Goal: Task Accomplishment & Management: Manage account settings

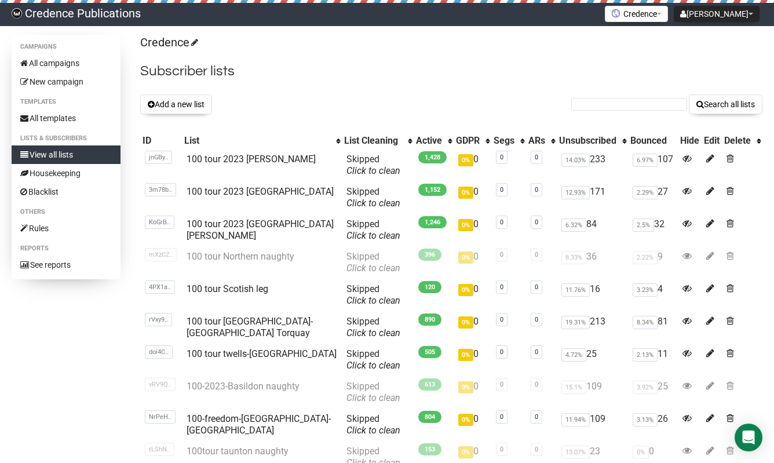
click at [9, 60] on div "Campaigns All campaigns New campaign Templates All templates Lists & subscriber…" at bounding box center [387, 306] width 774 height 543
click at [264, 192] on link "100 tour 2023 [GEOGRAPHIC_DATA]" at bounding box center [259, 191] width 147 height 11
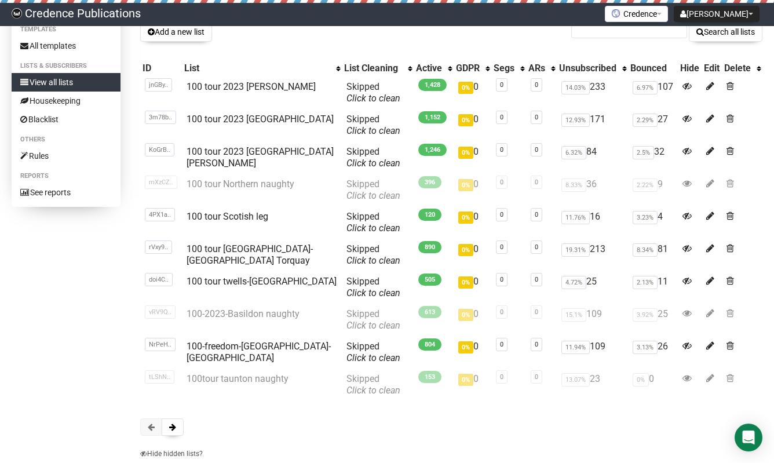
scroll to position [36, 0]
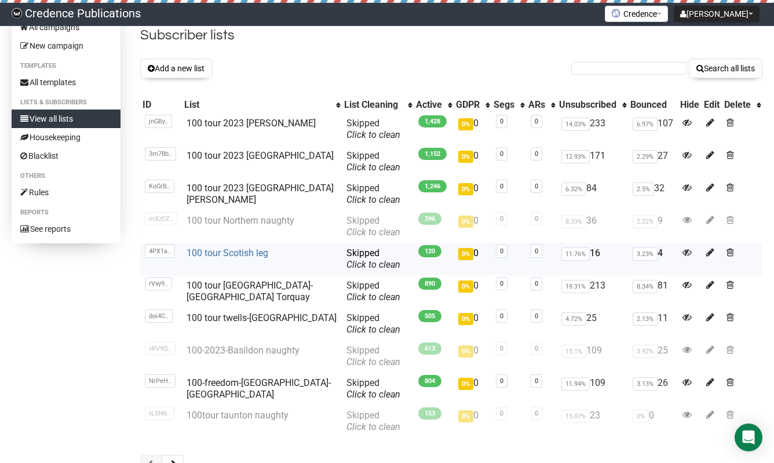
click at [235, 248] on link "100 tour Scotish leg" at bounding box center [227, 252] width 82 height 11
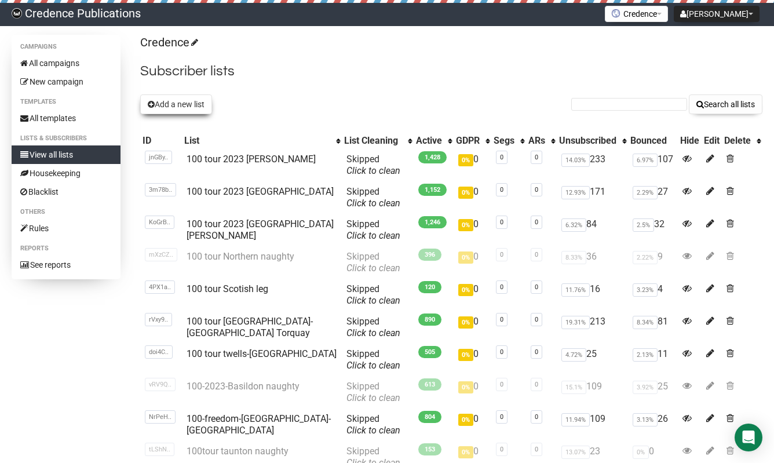
click at [180, 103] on button "Add a new list" at bounding box center [176, 104] width 72 height 20
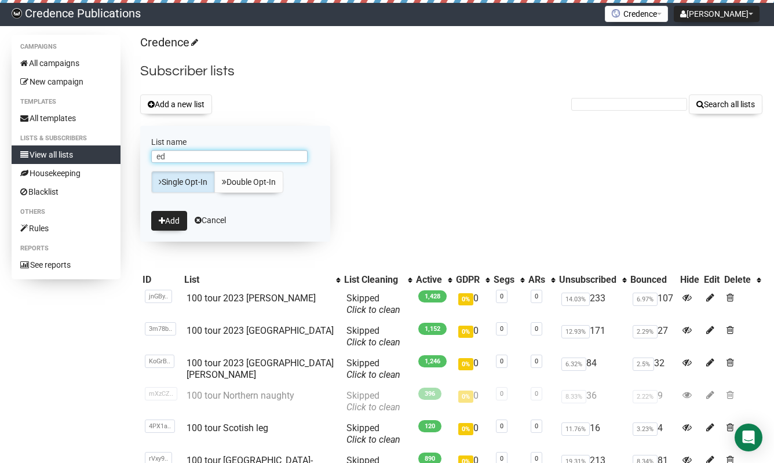
type input "e"
type input "2025-edinburgh-york"
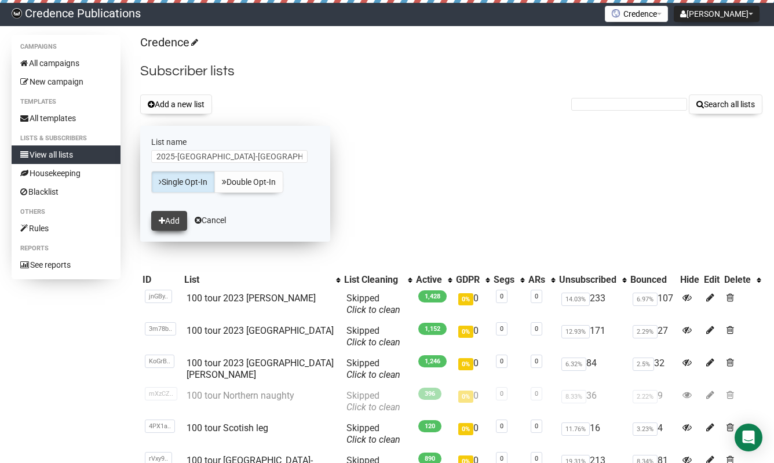
click at [170, 220] on button "Add" at bounding box center [169, 221] width 36 height 20
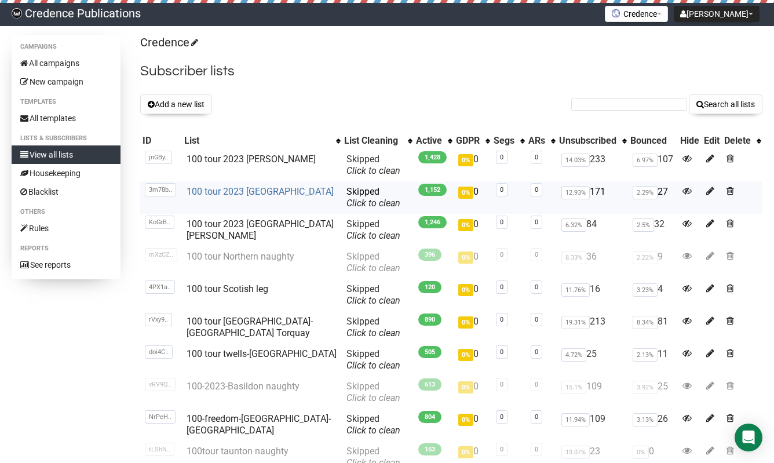
click at [209, 190] on link "100 tour 2023 [GEOGRAPHIC_DATA]" at bounding box center [259, 191] width 147 height 11
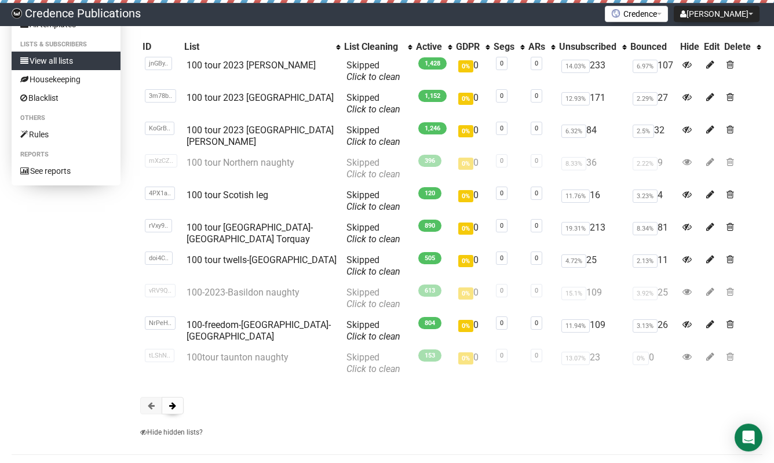
scroll to position [95, 0]
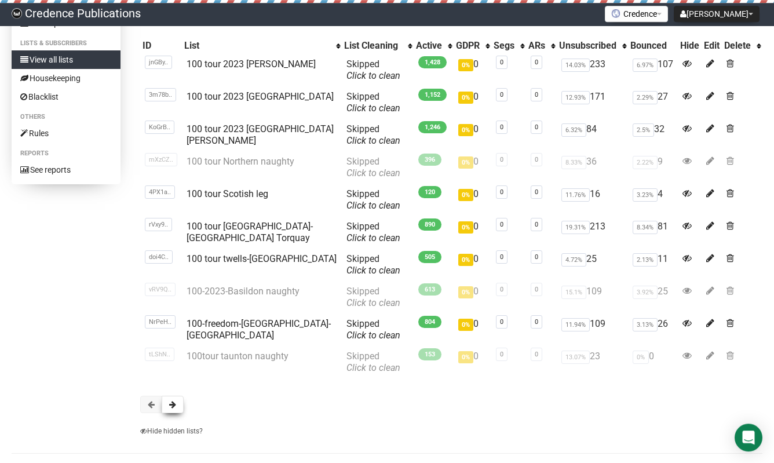
click at [171, 407] on span at bounding box center [172, 404] width 7 height 8
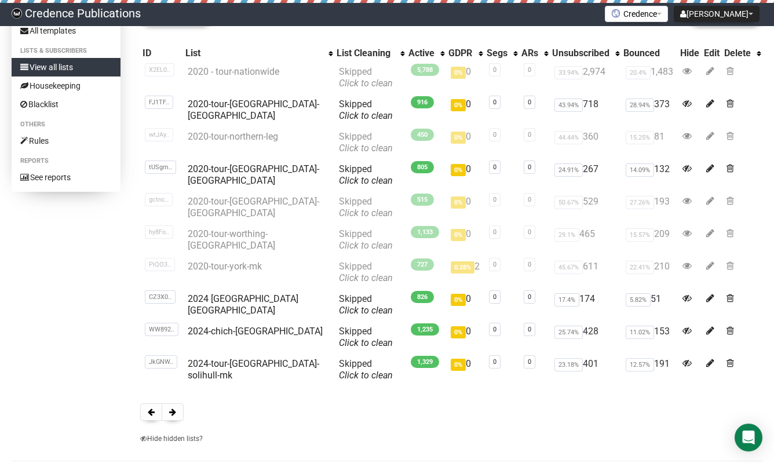
scroll to position [103, 0]
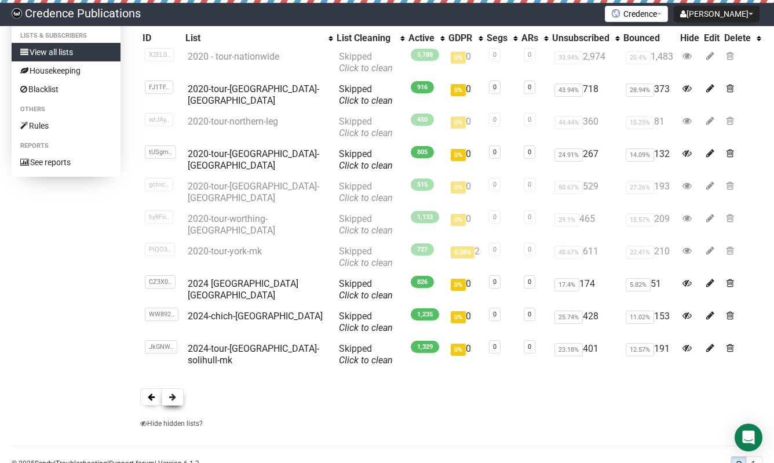
click at [167, 397] on button at bounding box center [173, 396] width 22 height 17
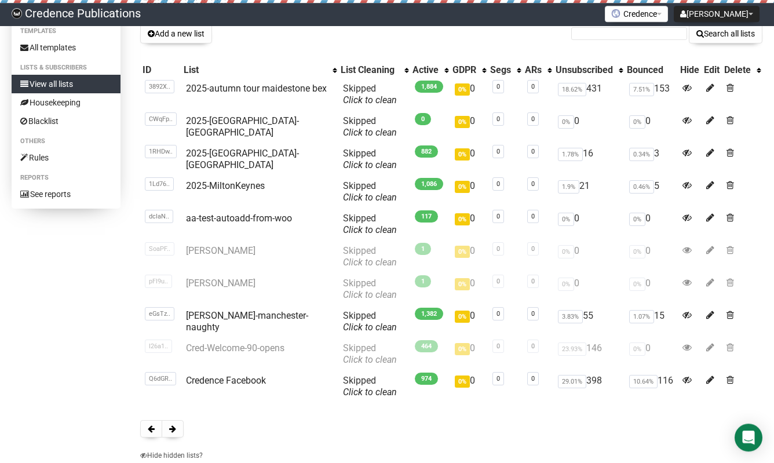
scroll to position [74, 0]
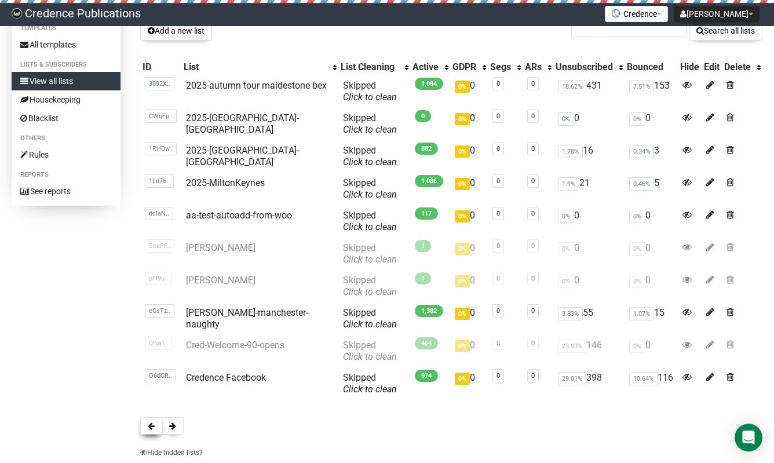
click at [148, 428] on span at bounding box center [151, 426] width 7 height 8
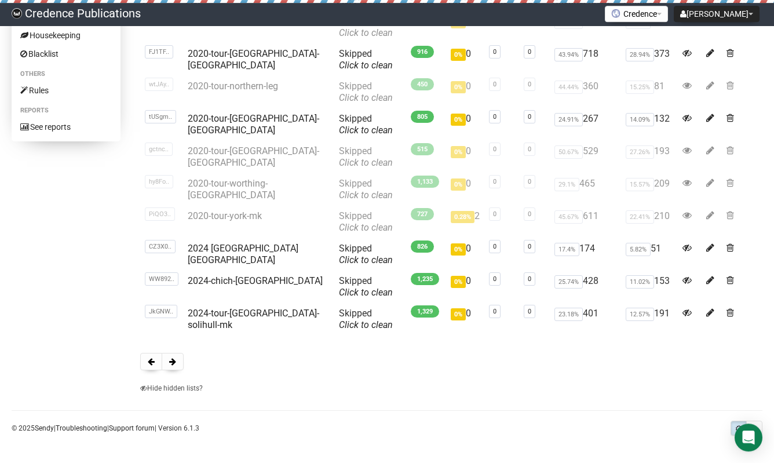
scroll to position [138, 0]
click at [152, 362] on span at bounding box center [151, 361] width 7 height 8
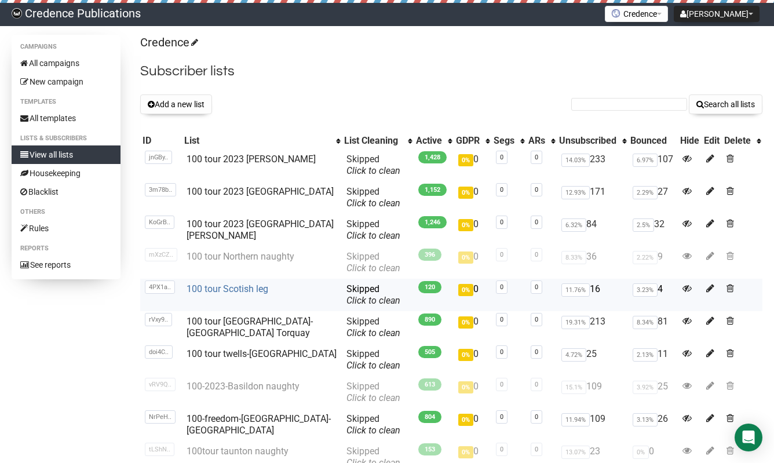
click at [239, 287] on link "100 tour Scotish leg" at bounding box center [227, 288] width 82 height 11
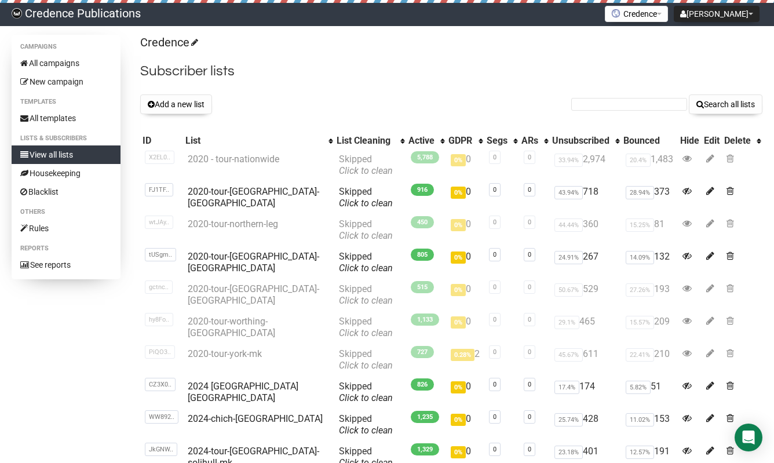
scroll to position [137, 0]
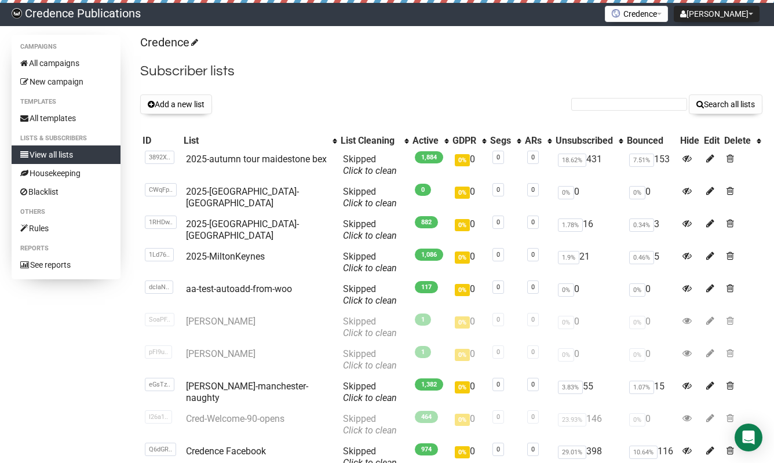
scroll to position [73, 0]
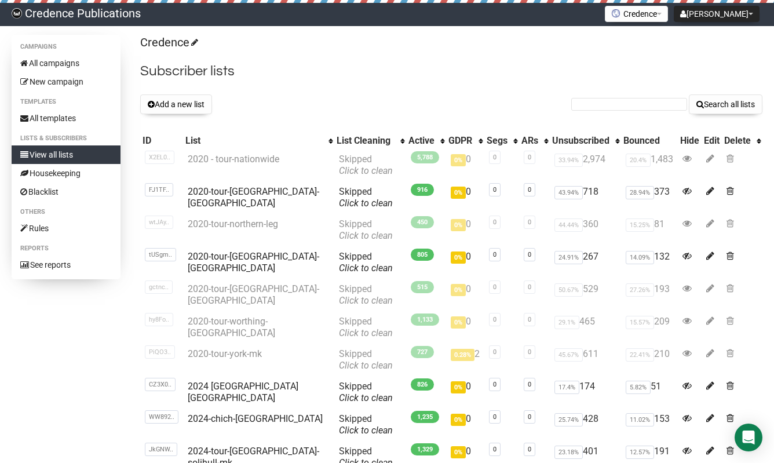
scroll to position [102, 0]
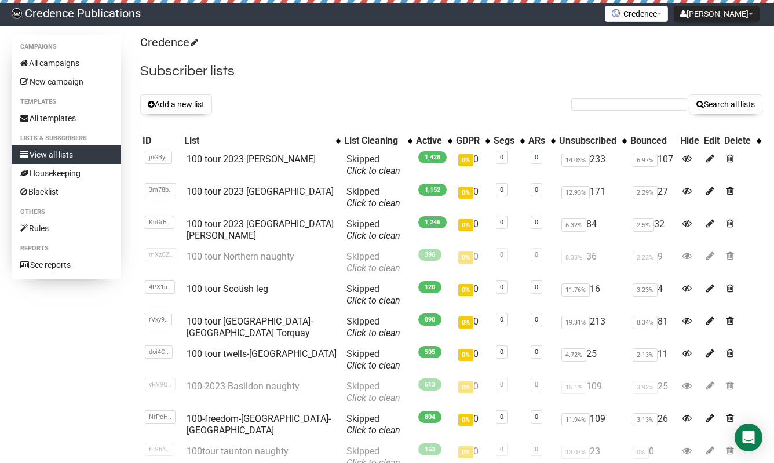
scroll to position [95, 0]
